Goal: Understand site structure: Understand site structure

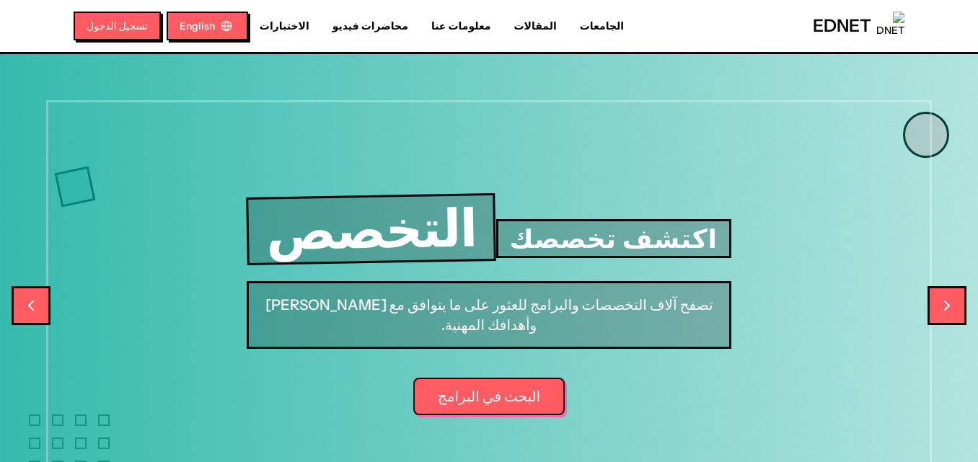
click at [214, 17] on button "English" at bounding box center [206, 25] width 81 height 29
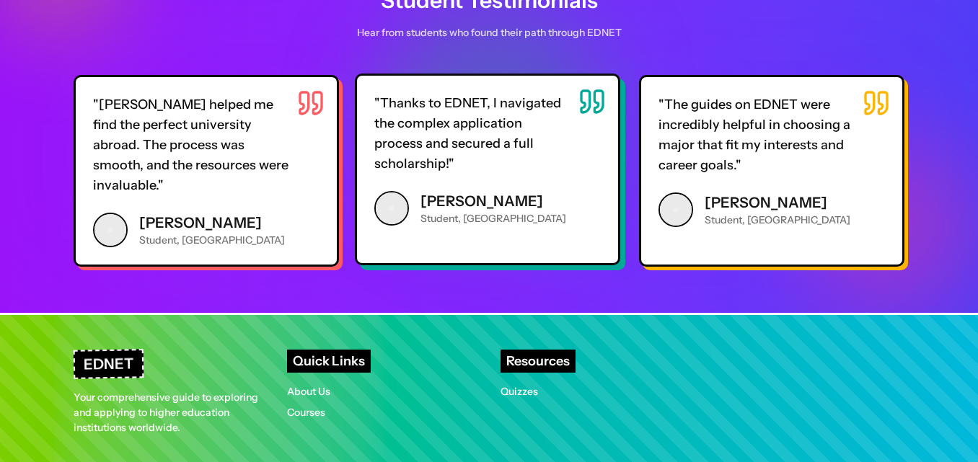
scroll to position [3500, 0]
